Goal: Task Accomplishment & Management: Manage account settings

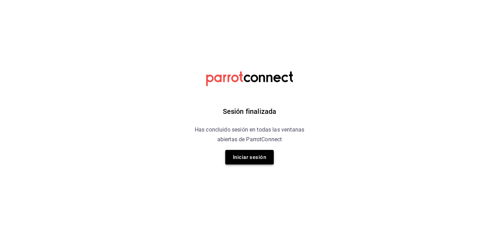
click at [243, 157] on button "Iniciar sesión" at bounding box center [249, 157] width 49 height 15
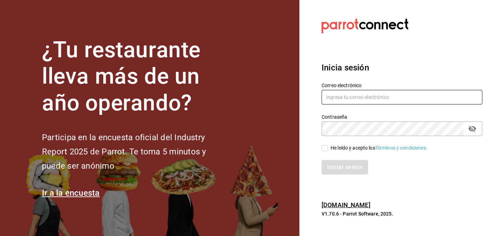
type input "[PERSON_NAME] de Todos [GEOGRAPHIC_DATA]"
click at [325, 149] on input "He leído y acepto los Términos y condiciones." at bounding box center [325, 148] width 6 height 6
checkbox input "true"
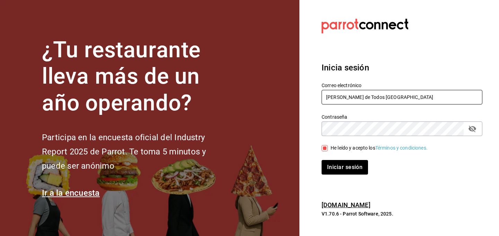
click at [394, 99] on input "[PERSON_NAME] de Todos [GEOGRAPHIC_DATA]" at bounding box center [402, 97] width 161 height 15
type input "[PERSON_NAME][EMAIL_ADDRESS][DOMAIN_NAME]"
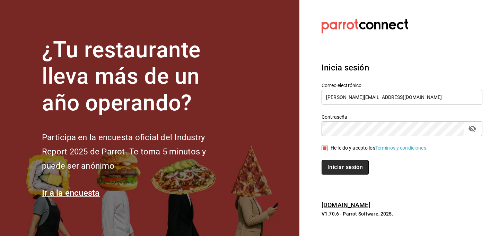
click at [346, 173] on button "Iniciar sesión" at bounding box center [345, 167] width 47 height 15
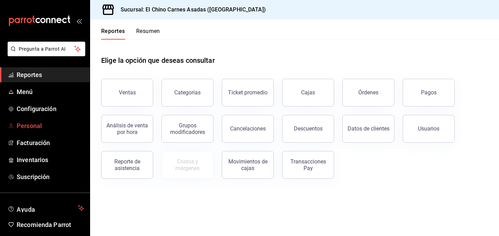
click at [37, 124] on span "Personal" at bounding box center [51, 125] width 68 height 9
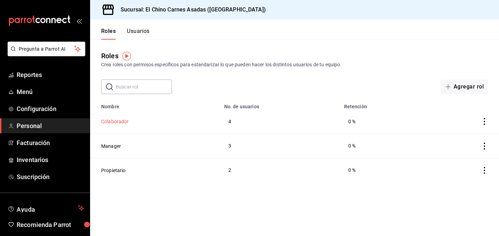
click at [116, 121] on button "Colaborador" at bounding box center [115, 121] width 28 height 7
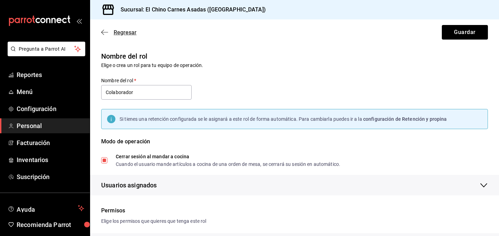
click at [115, 33] on span "Regresar" at bounding box center [125, 32] width 23 height 7
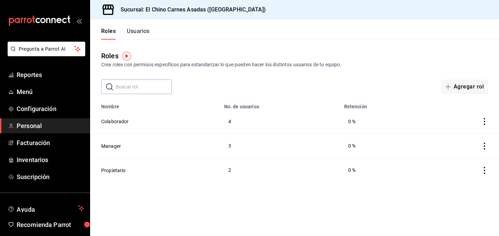
click at [136, 33] on button "Usuarios" at bounding box center [138, 34] width 23 height 12
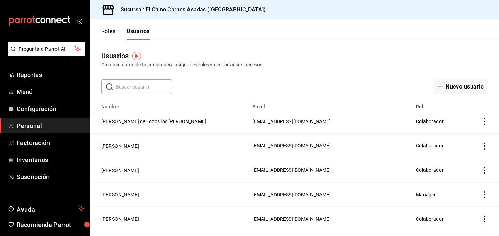
scroll to position [3, 0]
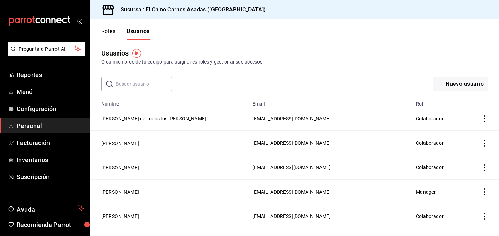
click at [177, 122] on button "Maria de Todos los Angeles Garcia Calderon" at bounding box center [153, 118] width 105 height 7
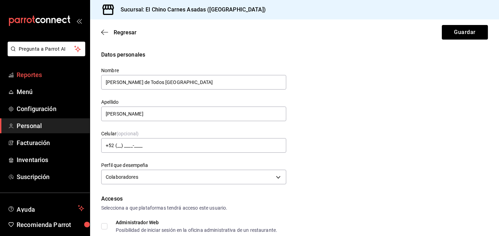
drag, startPoint x: 169, startPoint y: 83, endPoint x: 33, endPoint y: 68, distance: 137.0
click at [33, 68] on div "Pregunta a Parrot AI Reportes Menú Configuración Personal Facturación Inventari…" at bounding box center [249, 118] width 499 height 236
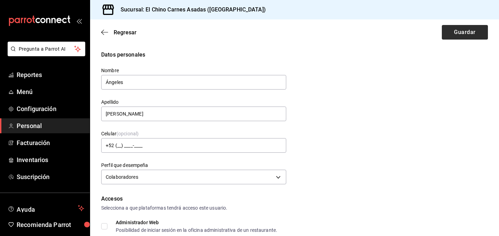
type input "Ángeles"
click at [460, 34] on button "Guardar" at bounding box center [465, 32] width 46 height 15
